Goal: Obtain resource: Download file/media

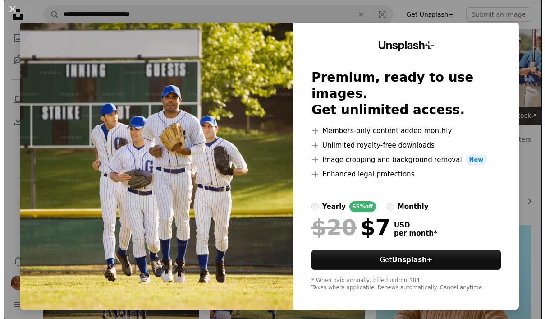
scroll to position [170, 0]
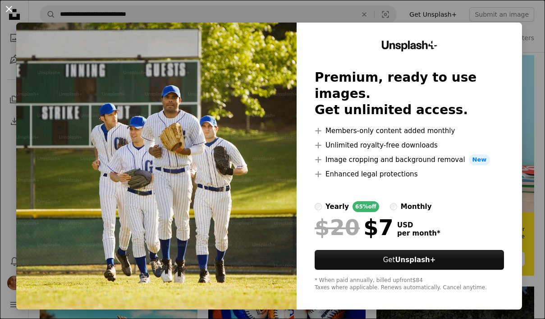
click at [12, 9] on button "An X shape" at bounding box center [9, 9] width 11 height 11
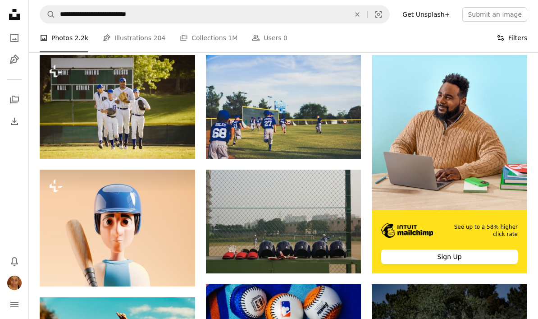
click at [501, 39] on icon "Filters" at bounding box center [501, 38] width 8 height 8
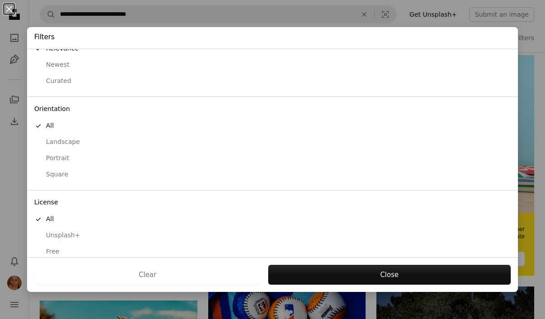
scroll to position [39, 0]
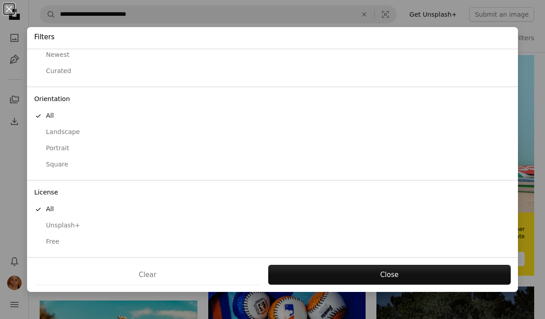
click at [57, 243] on div "Free" at bounding box center [272, 241] width 477 height 9
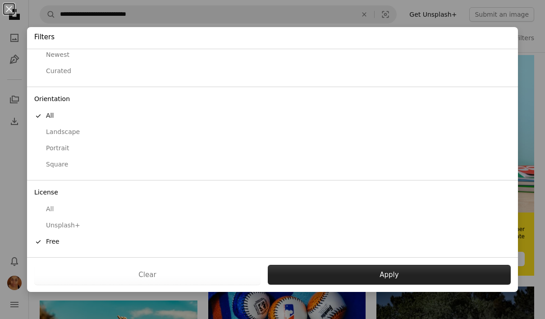
click at [444, 282] on button "Apply" at bounding box center [389, 275] width 243 height 20
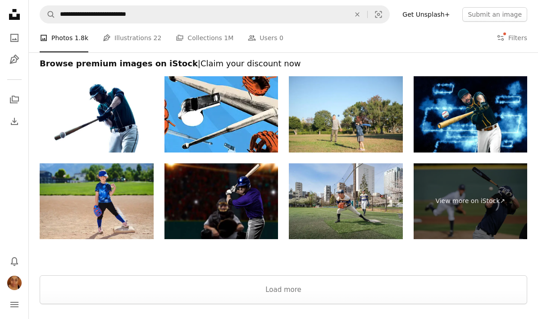
scroll to position [1463, 0]
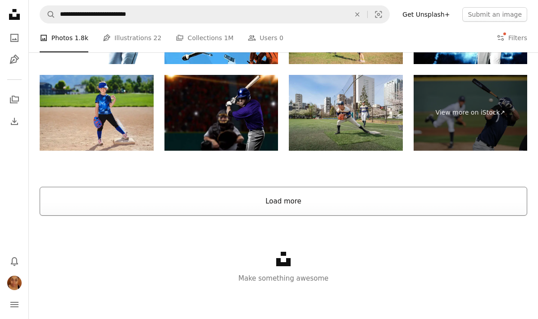
click at [270, 204] on button "Load more" at bounding box center [284, 201] width 488 height 29
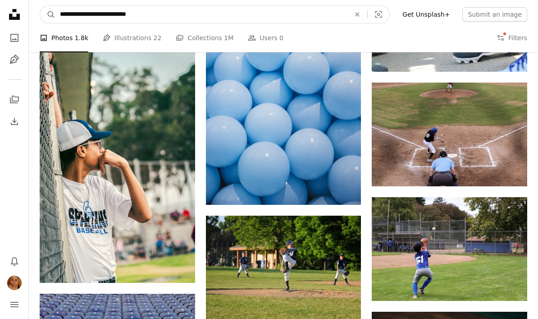
click at [129, 14] on input "**********" at bounding box center [201, 14] width 292 height 17
type input "**********"
click button "A magnifying glass" at bounding box center [47, 14] width 15 height 17
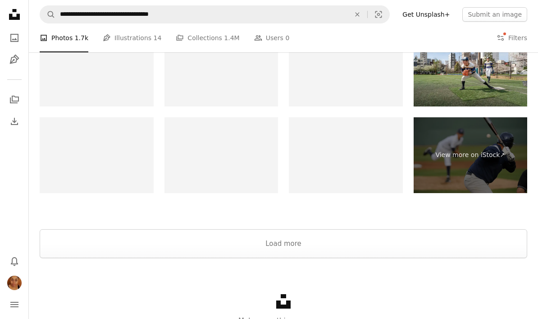
scroll to position [1424, 0]
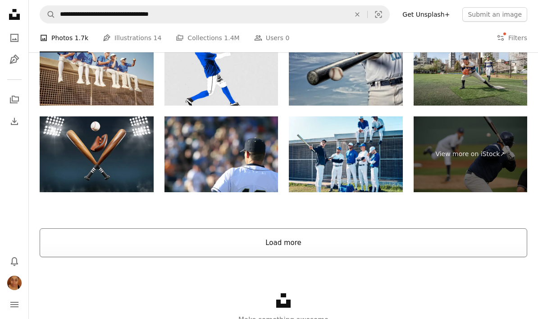
click at [321, 231] on button "Load more" at bounding box center [284, 242] width 488 height 29
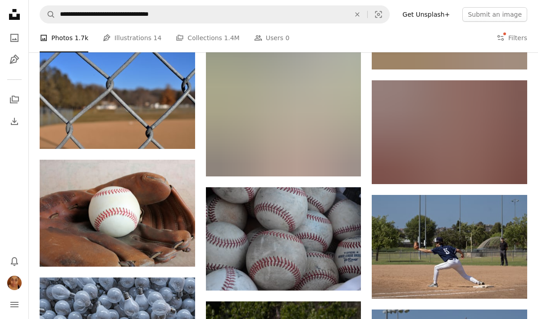
scroll to position [2314, 0]
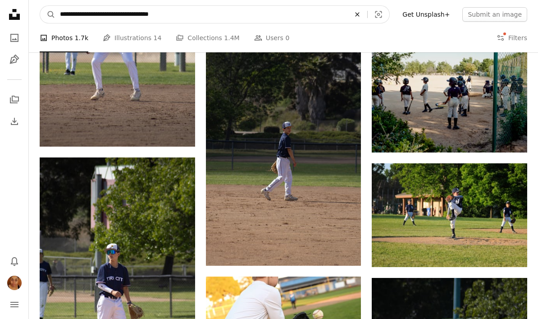
click at [366, 11] on icon "An X shape" at bounding box center [358, 14] width 20 height 7
type input "**********"
click button "A magnifying glass" at bounding box center [47, 14] width 15 height 17
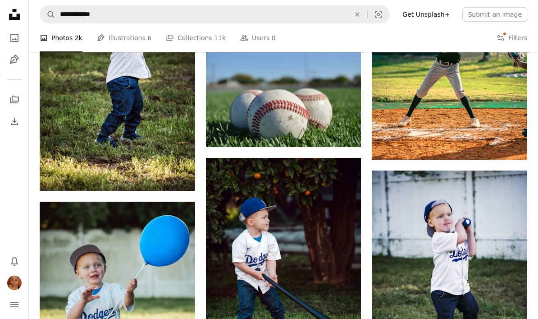
scroll to position [1593, 0]
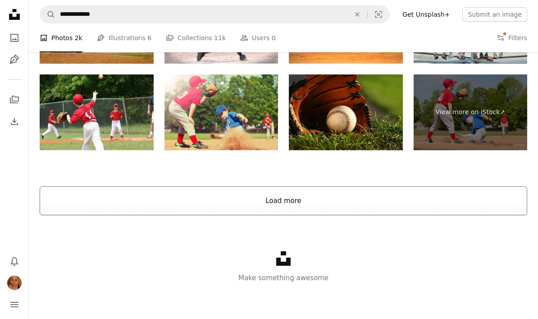
click at [321, 201] on button "Load more" at bounding box center [284, 200] width 488 height 29
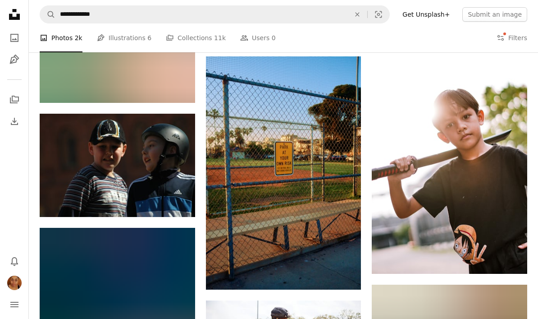
scroll to position [4573, 0]
